Goal: Task Accomplishment & Management: Use online tool/utility

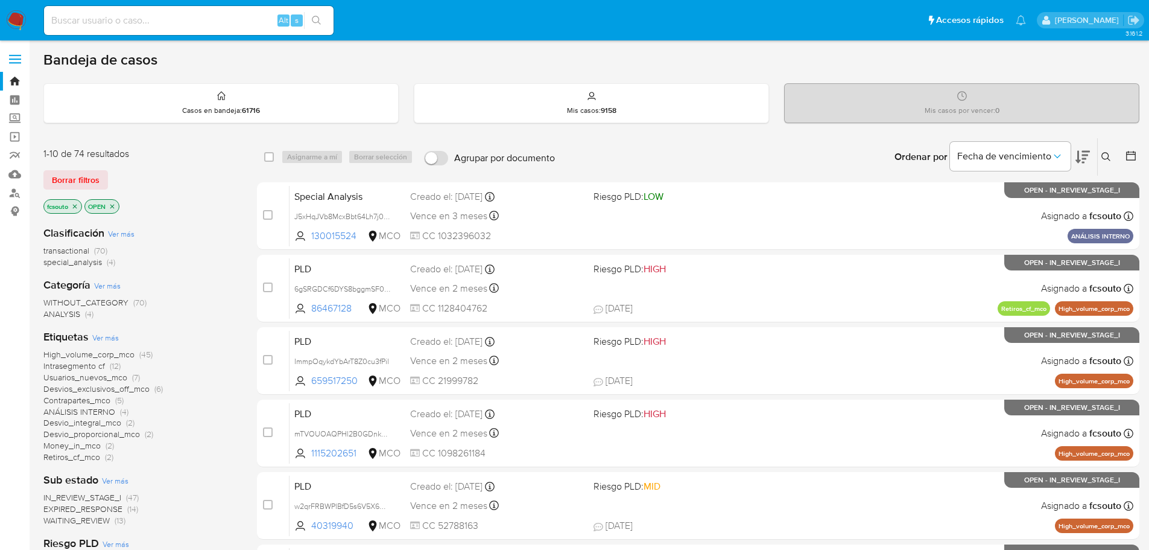
click at [159, 20] on input at bounding box center [189, 21] width 290 height 16
paste input "cDDjkqbaaeJXUy6yAs10TDEE"
type input "cDDjkqbaaeJXUy6yAs10TDEE"
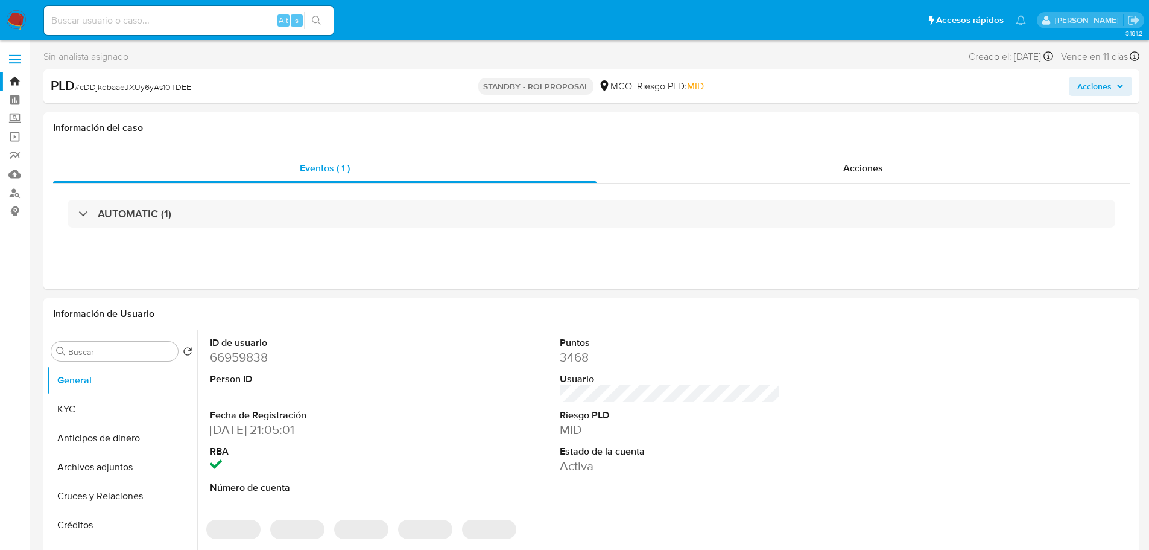
select select "10"
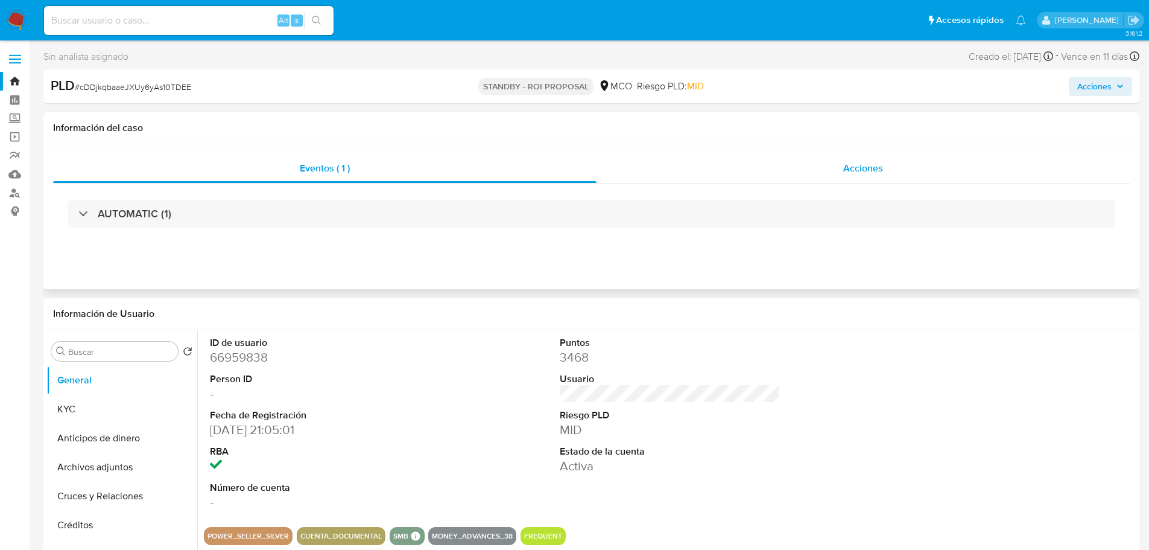
click at [875, 178] on div "Acciones" at bounding box center [863, 168] width 533 height 29
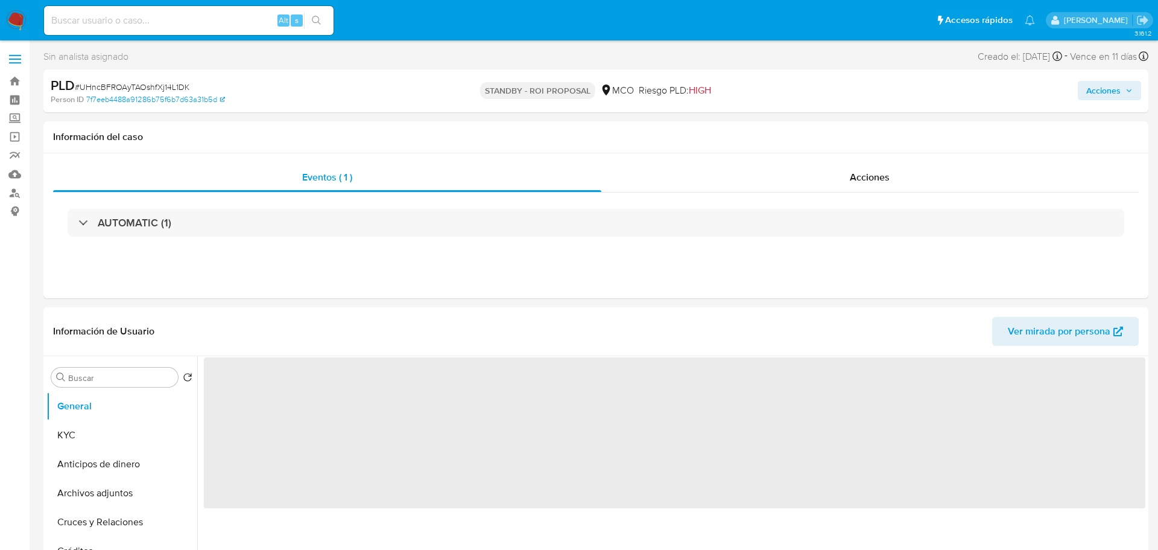
select select "10"
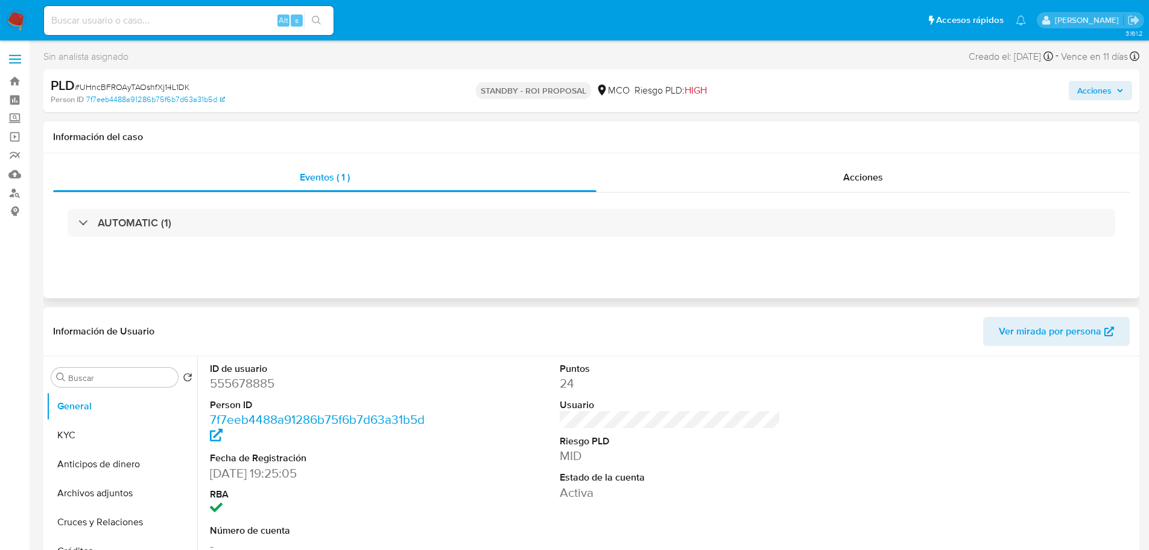
click at [868, 162] on div "Eventos ( 1 ) Acciones AUTOMATIC (1)" at bounding box center [591, 225] width 1096 height 145
click at [839, 176] on div "Acciones" at bounding box center [863, 177] width 533 height 29
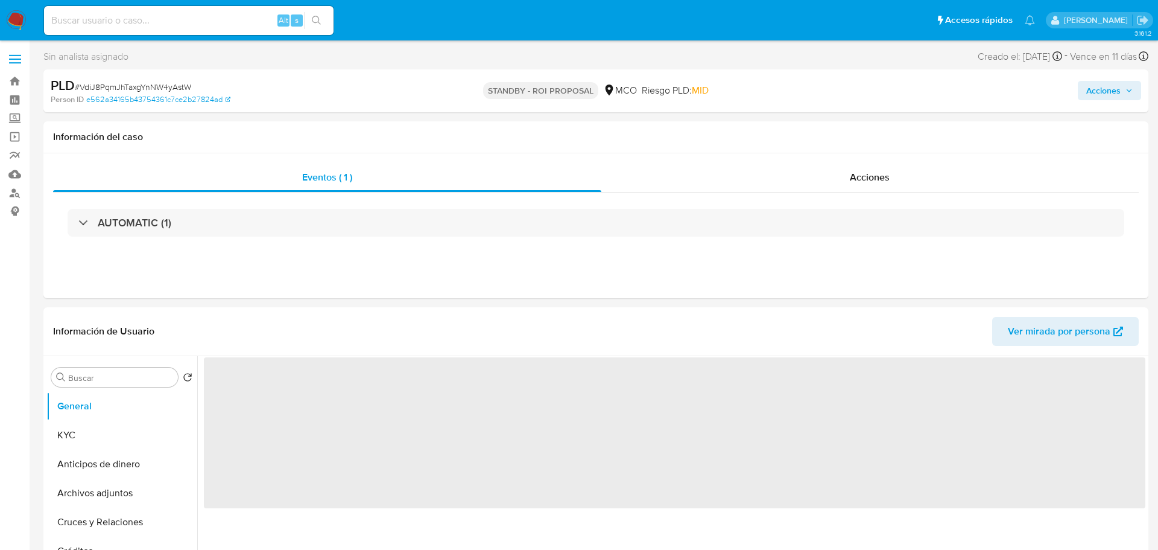
select select "10"
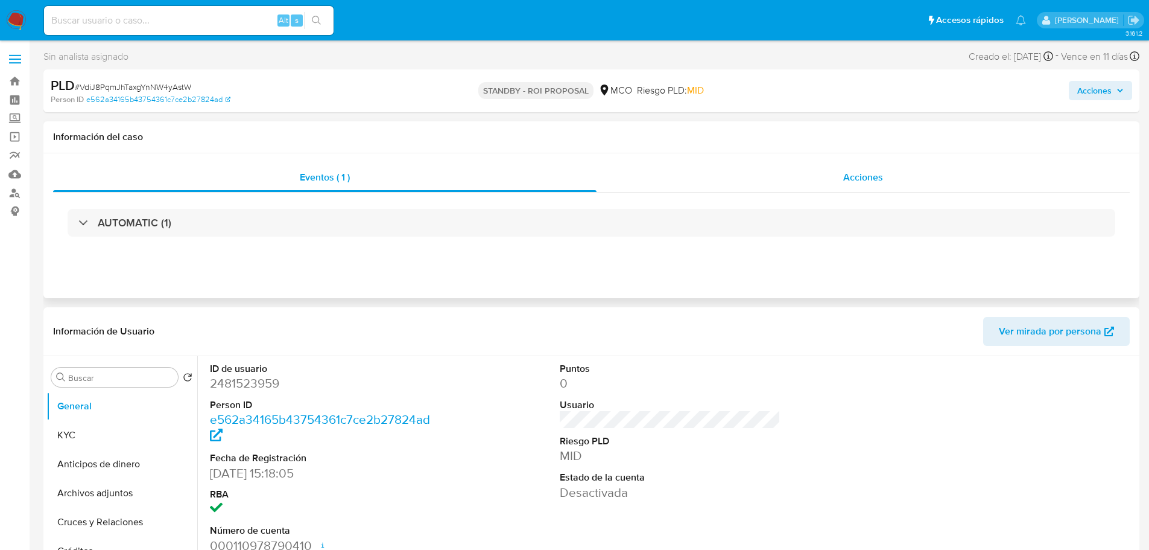
click at [861, 171] on span "Acciones" at bounding box center [863, 177] width 40 height 14
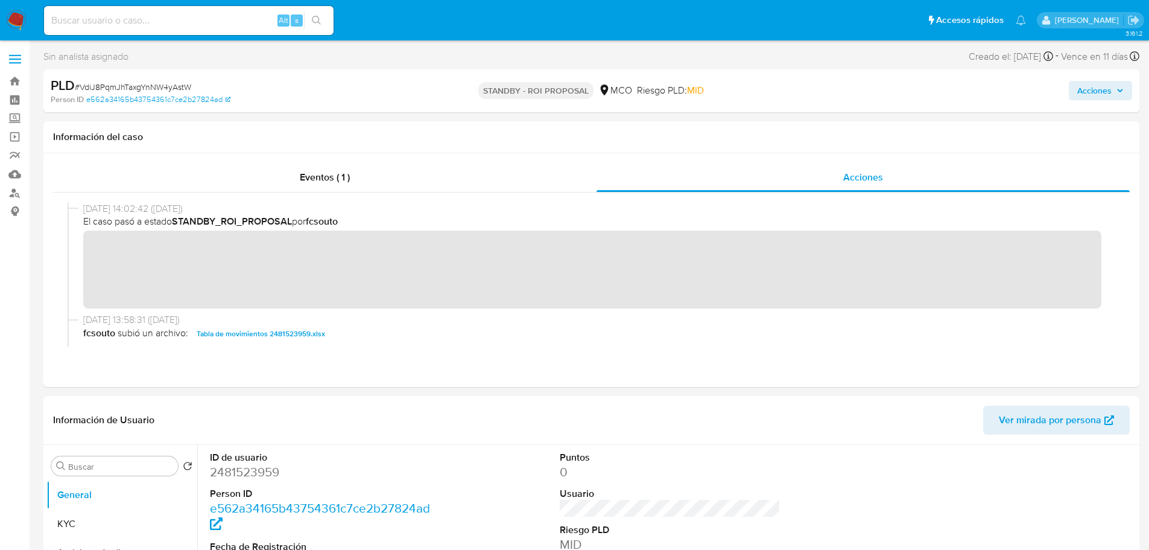
drag, startPoint x: 5, startPoint y: 12, endPoint x: 16, endPoint y: 21, distance: 14.1
click at [12, 17] on nav "Pausado Ver notificaciones Alt s Accesos rápidos Presiona las siguientes teclas…" at bounding box center [574, 20] width 1149 height 40
click at [16, 21] on img at bounding box center [16, 20] width 21 height 21
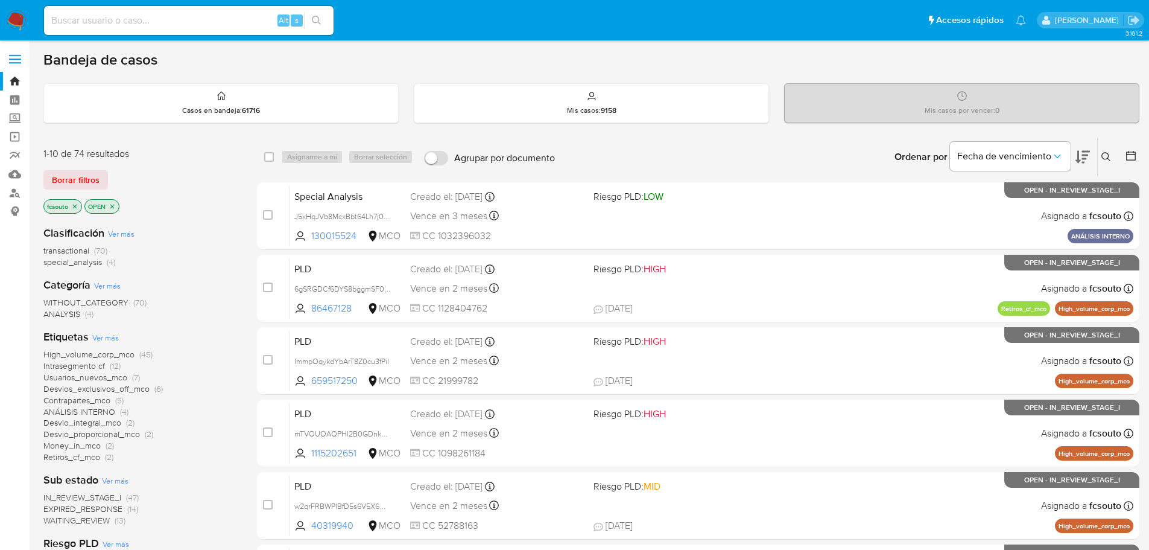
scroll to position [60, 0]
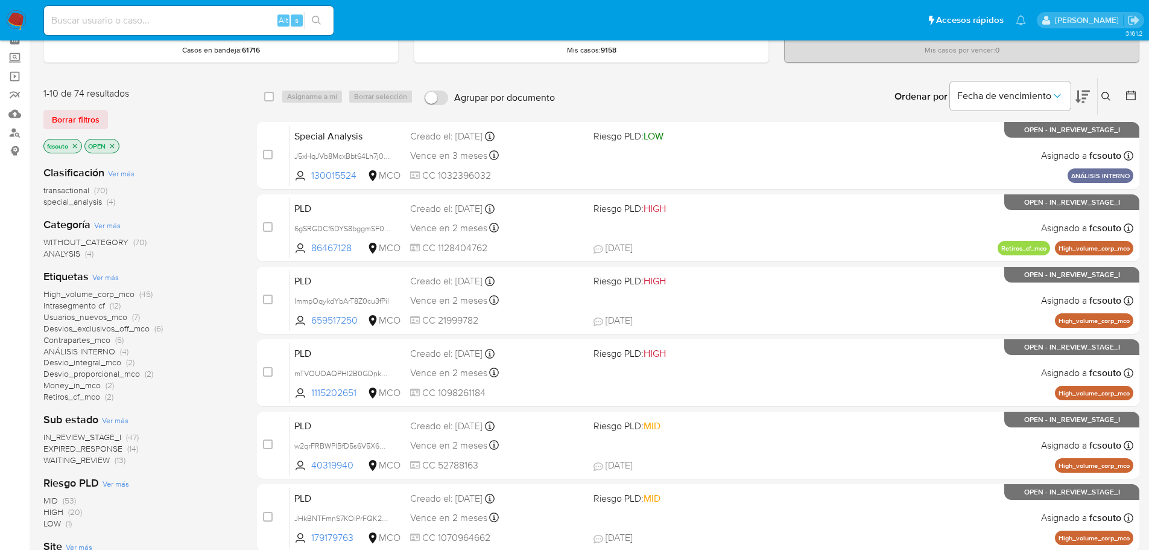
click at [84, 460] on span "WAITING_REVIEW" at bounding box center [76, 460] width 66 height 12
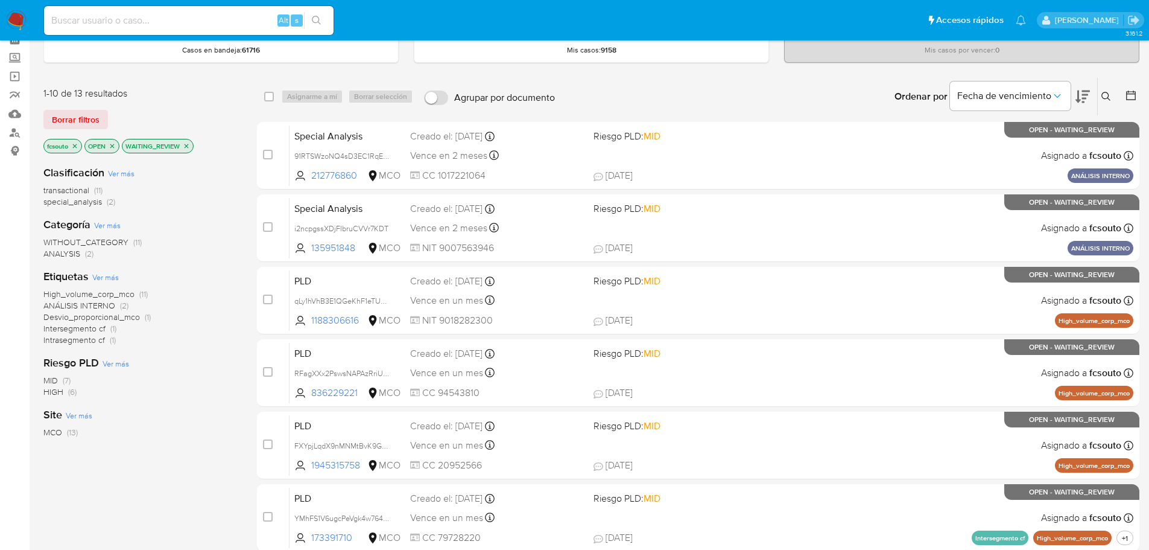
click at [1089, 97] on icon at bounding box center [1083, 96] width 14 height 14
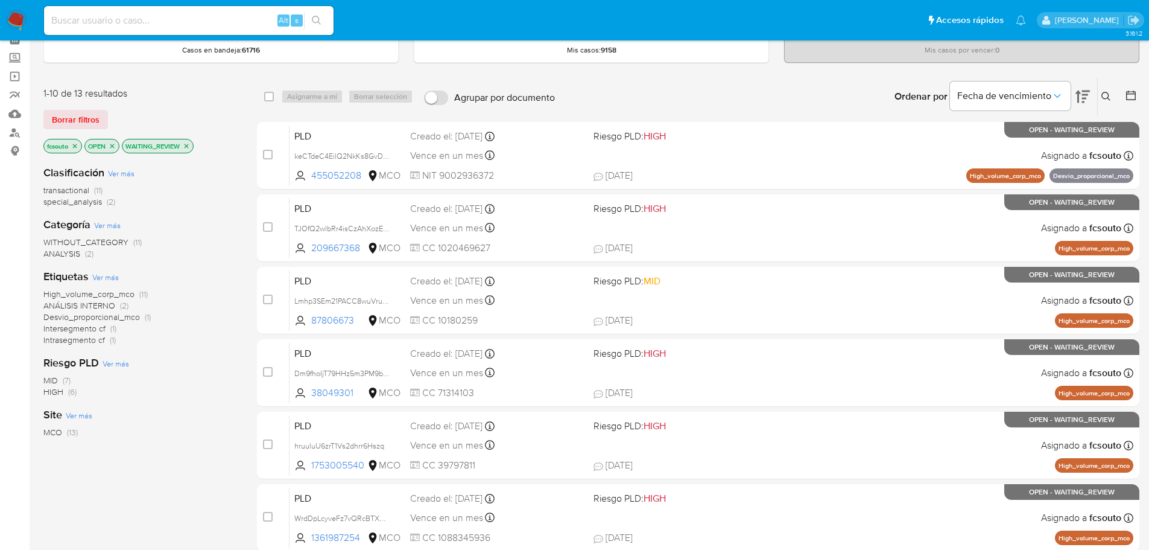
click at [189, 143] on icon "close-filter" at bounding box center [186, 145] width 7 height 7
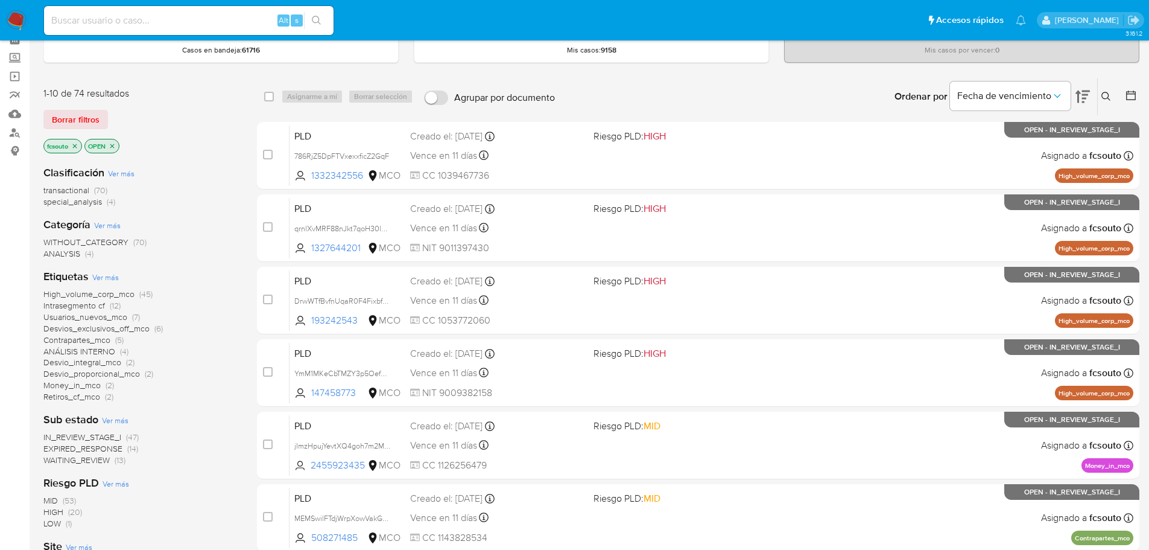
click at [100, 448] on span "EXPIRED_RESPONSE" at bounding box center [82, 448] width 79 height 12
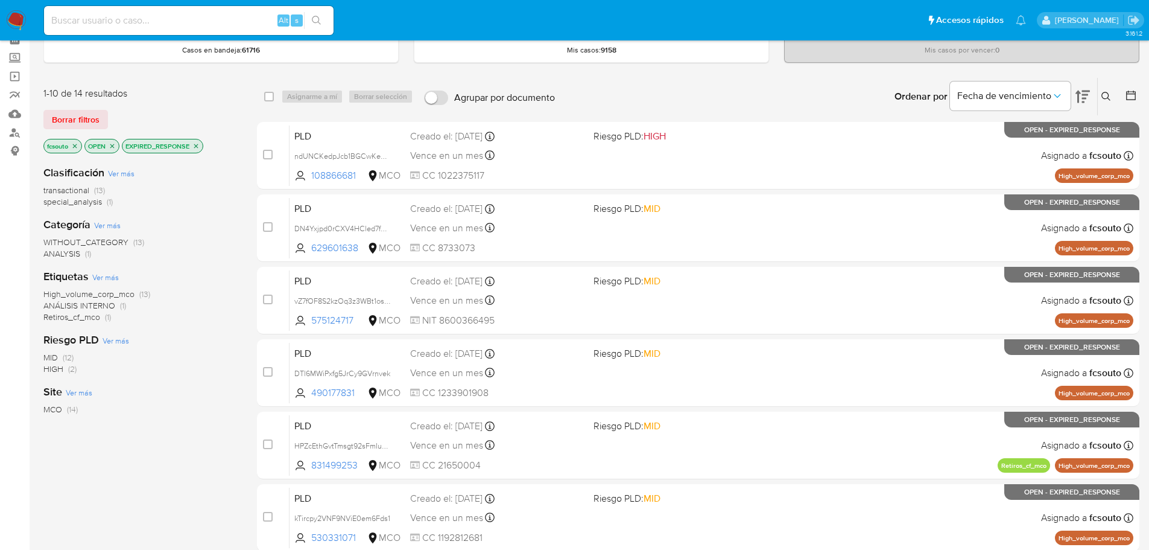
click at [1084, 100] on icon at bounding box center [1083, 96] width 14 height 14
click at [198, 148] on icon "close-filter" at bounding box center [195, 145] width 7 height 7
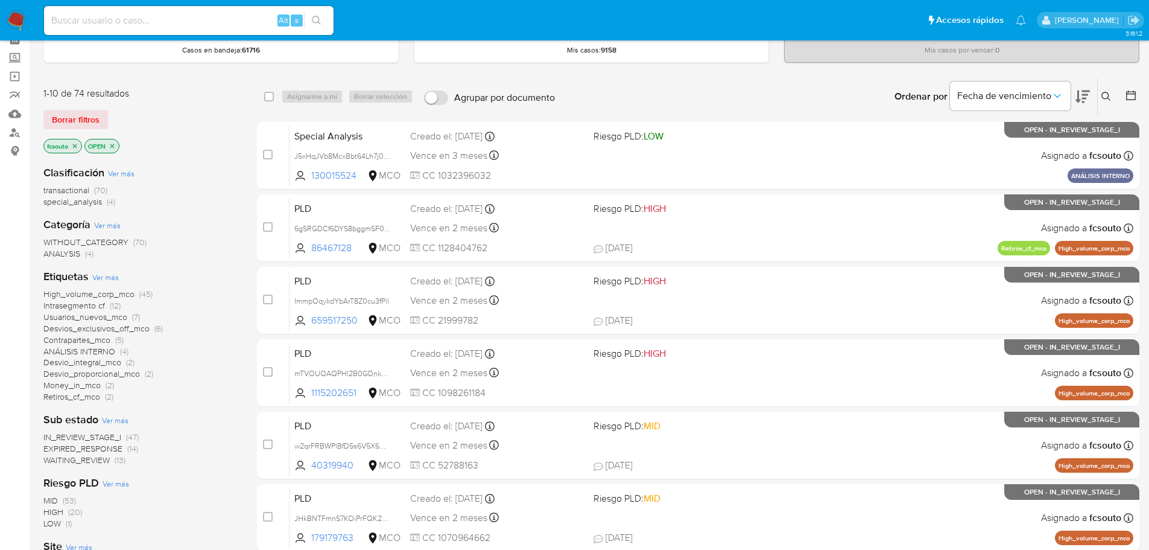
click at [103, 439] on span "IN_REVIEW_STAGE_I" at bounding box center [82, 437] width 78 height 12
click at [1086, 98] on icon at bounding box center [1083, 96] width 14 height 13
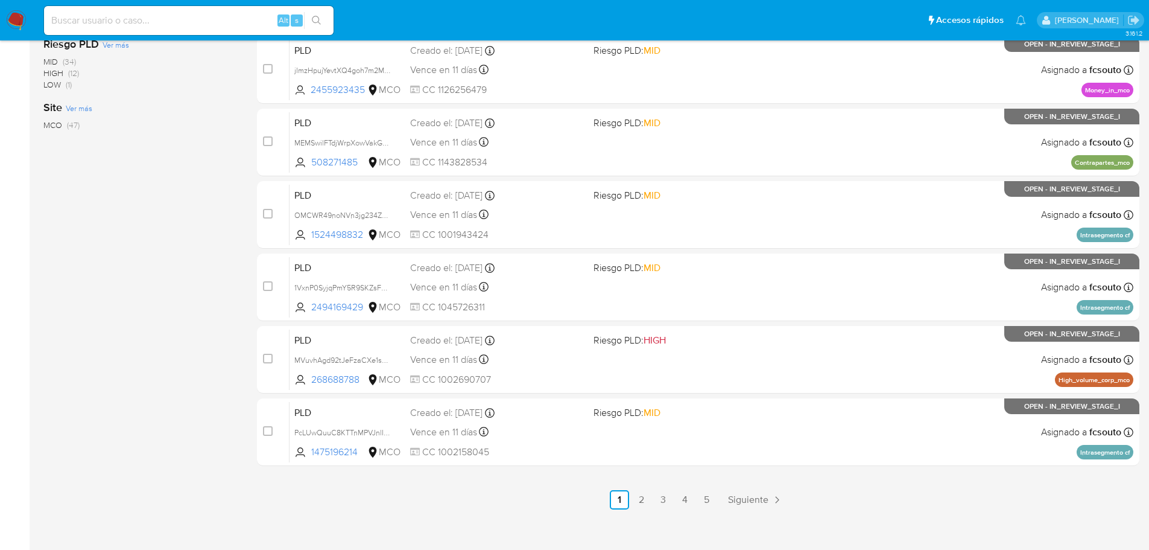
scroll to position [446, 0]
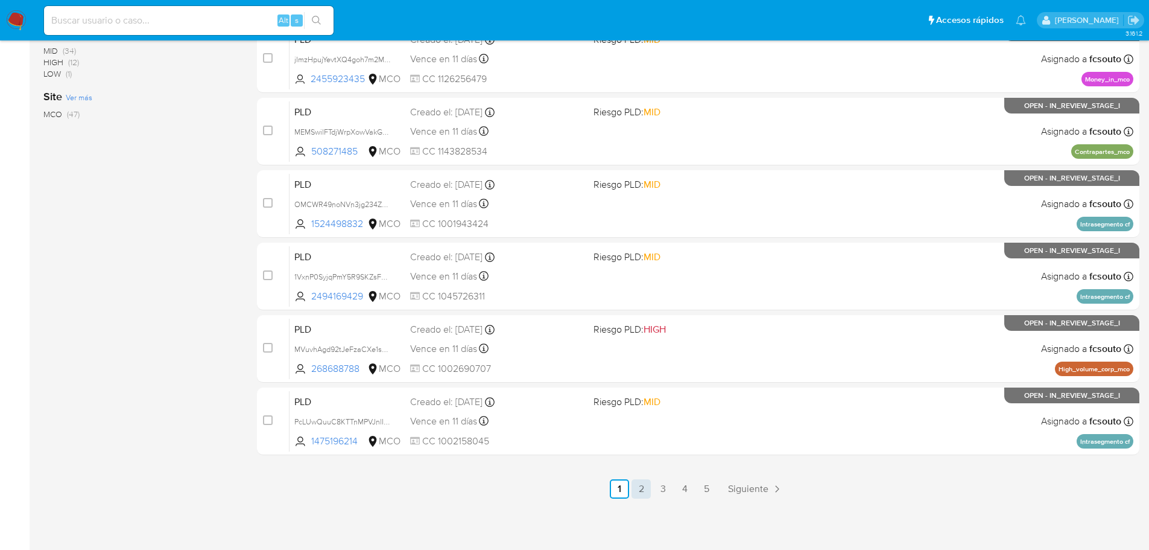
click at [642, 487] on link "2" at bounding box center [641, 488] width 19 height 19
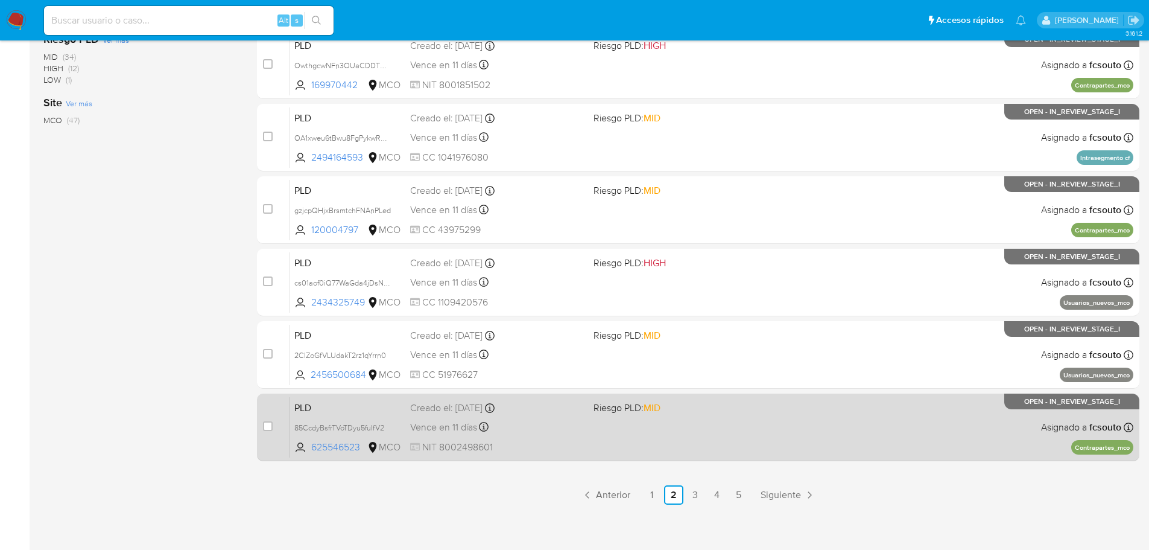
scroll to position [446, 0]
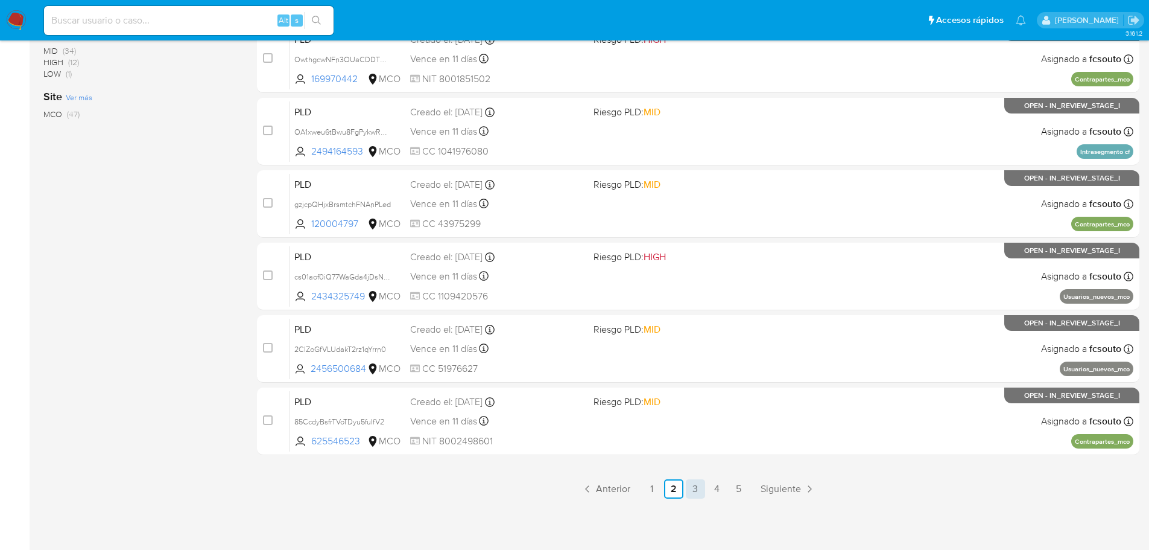
click at [693, 489] on link "3" at bounding box center [695, 488] width 19 height 19
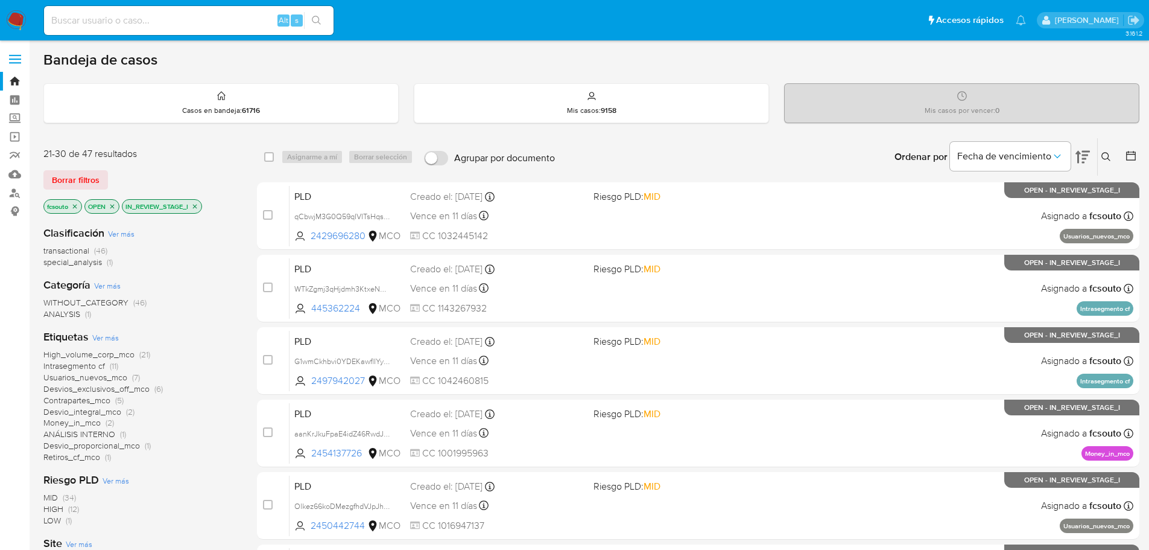
click at [1135, 154] on icon at bounding box center [1131, 156] width 10 height 10
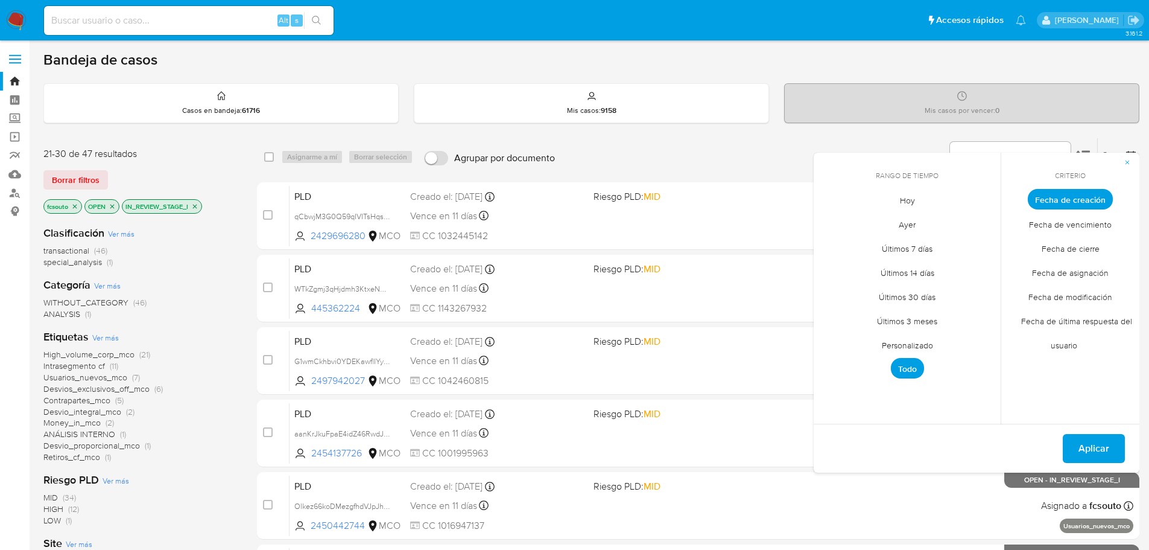
click at [923, 348] on span "Personalizado" at bounding box center [907, 344] width 77 height 25
click at [832, 219] on icon "Mes anterior" at bounding box center [831, 221] width 5 height 8
drag, startPoint x: 836, startPoint y: 289, endPoint x: 1009, endPoint y: 291, distance: 173.7
click at [836, 289] on button "7" at bounding box center [834, 290] width 19 height 19
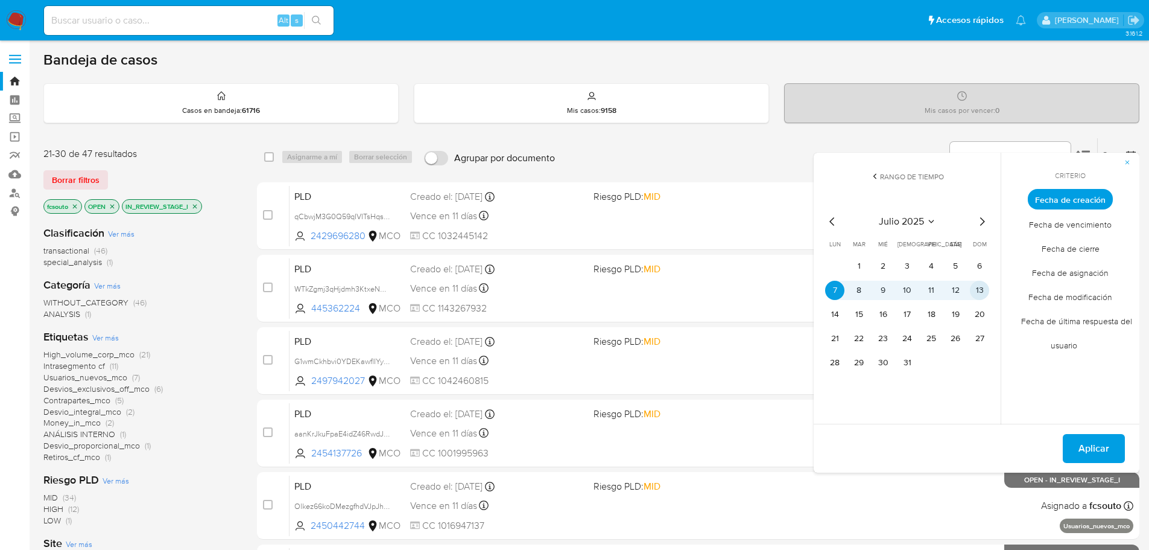
click at [977, 285] on button "13" at bounding box center [979, 290] width 19 height 19
click at [1109, 451] on span "Aplicar" at bounding box center [1094, 448] width 31 height 27
